Goal: Information Seeking & Learning: Learn about a topic

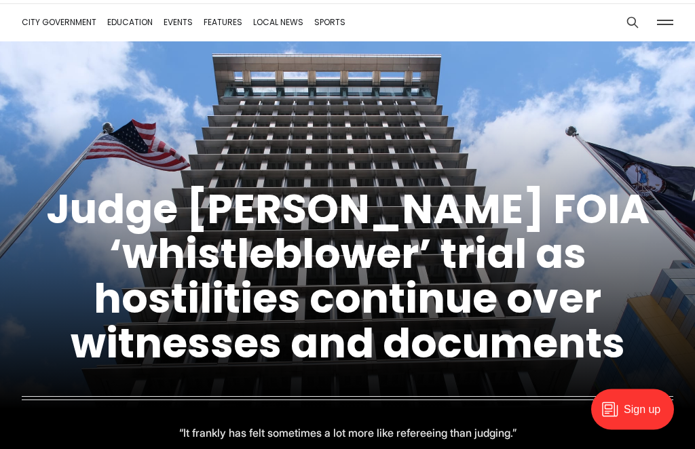
scroll to position [51, 0]
click at [210, 296] on link "Judge [PERSON_NAME] FOIA ‘whistleblower’ trial as hostilities continue over wit…" at bounding box center [347, 275] width 603 height 191
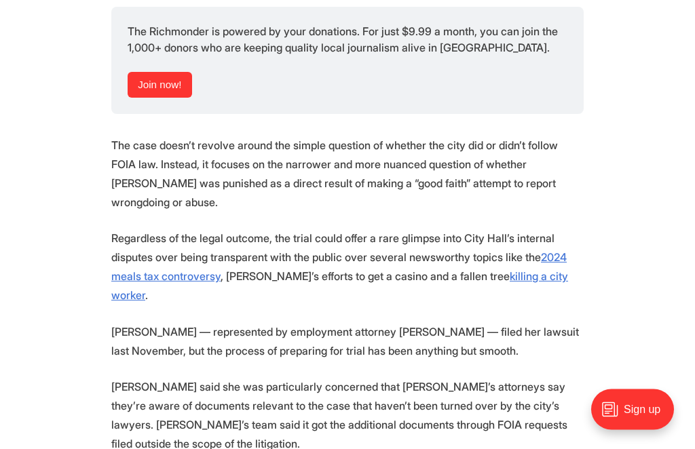
scroll to position [1945, 0]
click at [143, 72] on link "Join now!" at bounding box center [160, 85] width 64 height 26
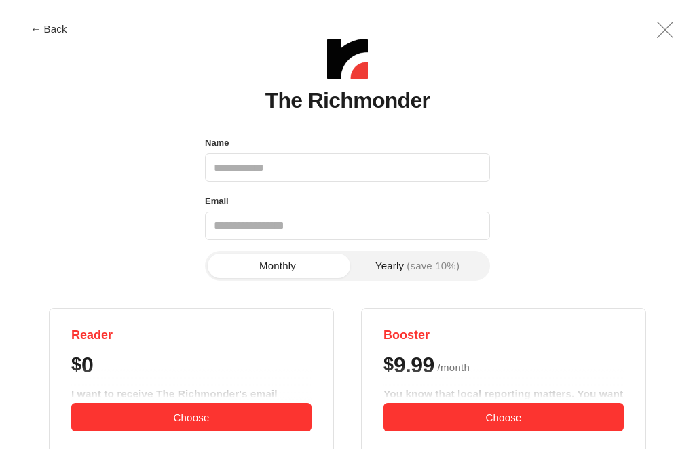
click at [650, 31] on icon ".a{fill:none;stroke:currentColor;stroke-linecap:round;stroke-linejoin:round;str…" at bounding box center [664, 30] width 33 height 33
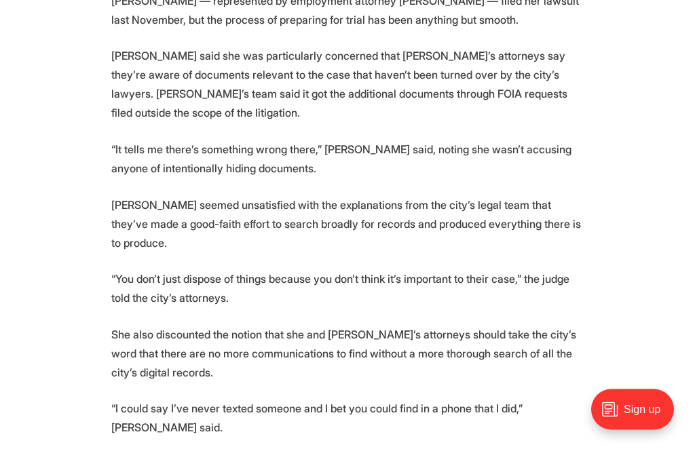
scroll to position [2277, 0]
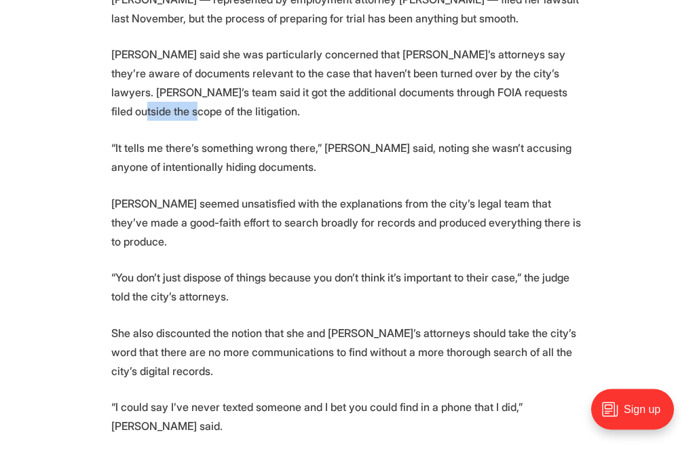
click at [54, 96] on section "Less than a week before the start of a high-profile court trial about City Hall…" at bounding box center [347, 55] width 695 height 3583
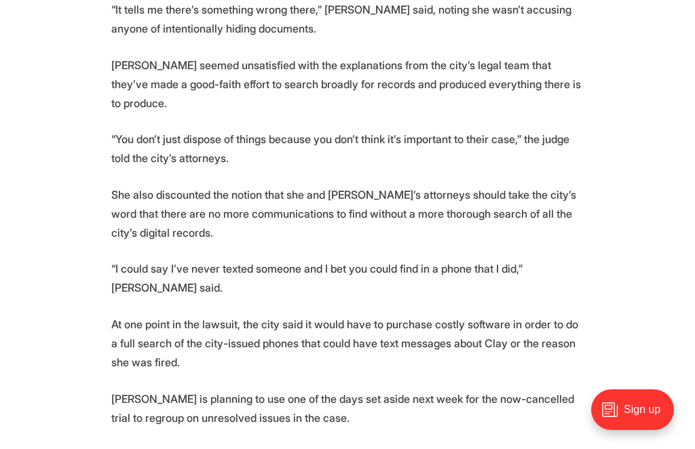
scroll to position [2415, 0]
copy p "judge"
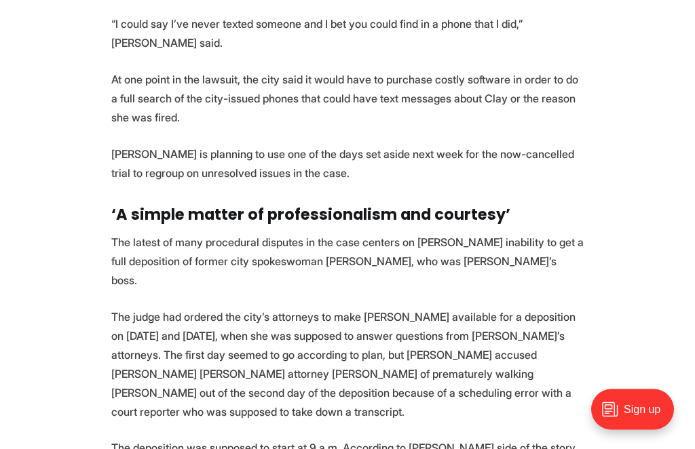
scroll to position [2662, 0]
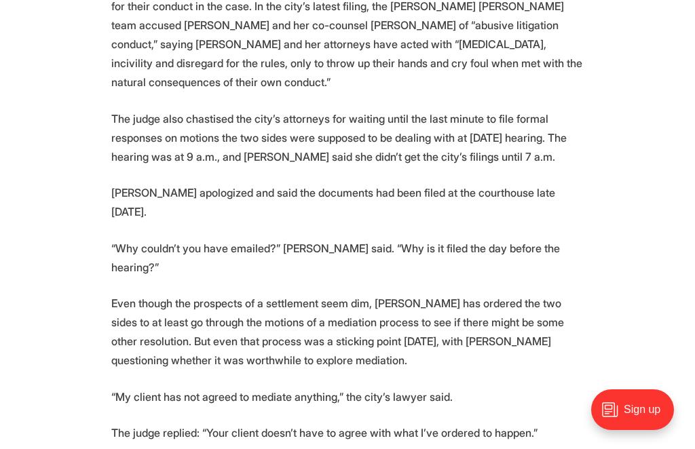
scroll to position [3678, 0]
